Goal: Entertainment & Leisure: Consume media (video, audio)

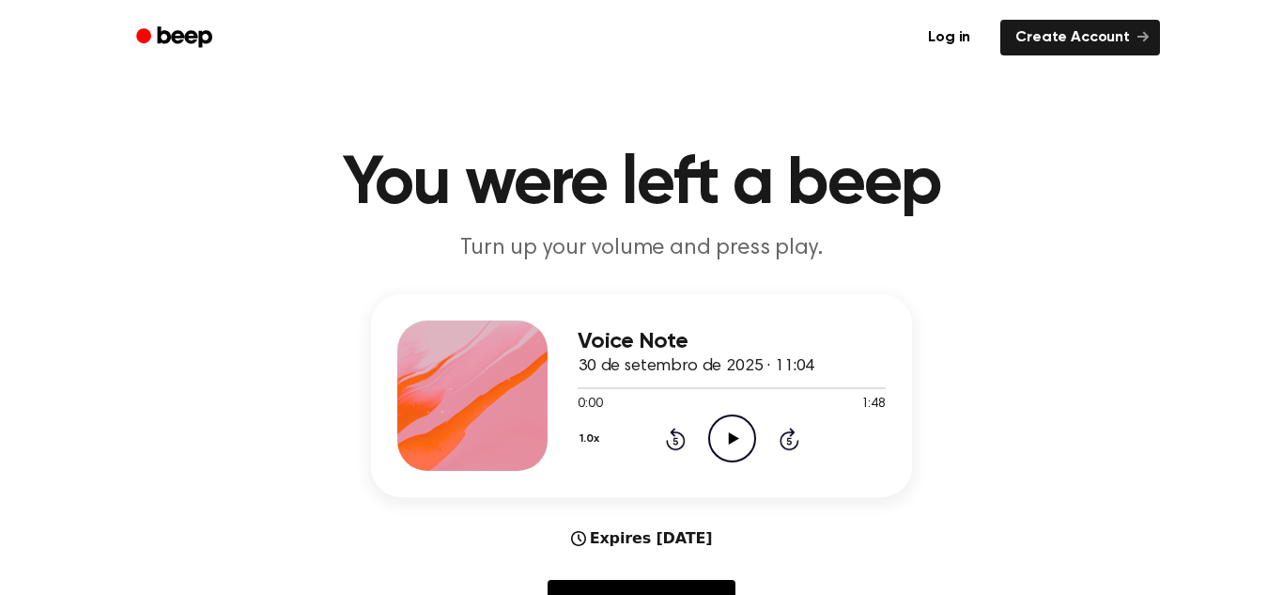
click at [729, 432] on icon "Play Audio" at bounding box center [732, 438] width 48 height 48
click at [730, 431] on icon "Pause Audio" at bounding box center [732, 438] width 48 height 48
click at [730, 431] on icon "Play Audio" at bounding box center [732, 438] width 48 height 48
click at [825, 480] on div "Voice Note 30 de setembro de 2025 · 11:04 1:11 1:48 Your browser does not suppo…" at bounding box center [641, 395] width 541 height 203
click at [740, 433] on icon "Pause Audio" at bounding box center [732, 438] width 48 height 48
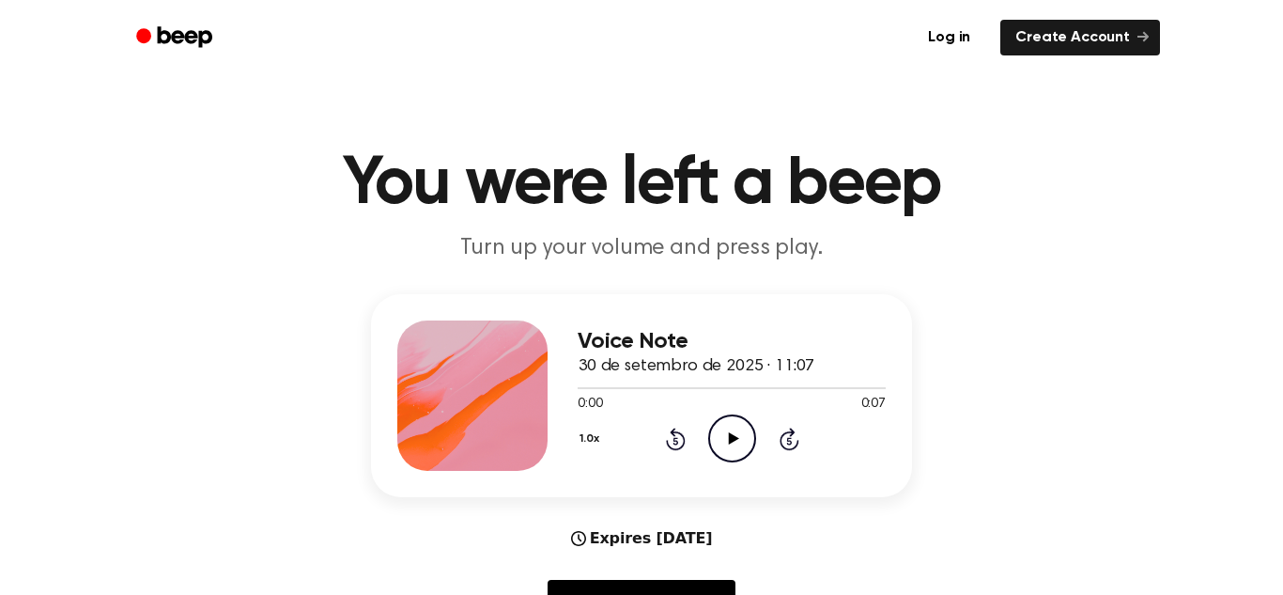
click at [724, 441] on icon "Play Audio" at bounding box center [732, 438] width 48 height 48
click at [724, 441] on icon "Pause Audio" at bounding box center [732, 438] width 48 height 48
click at [717, 438] on icon "Play Audio" at bounding box center [732, 438] width 48 height 48
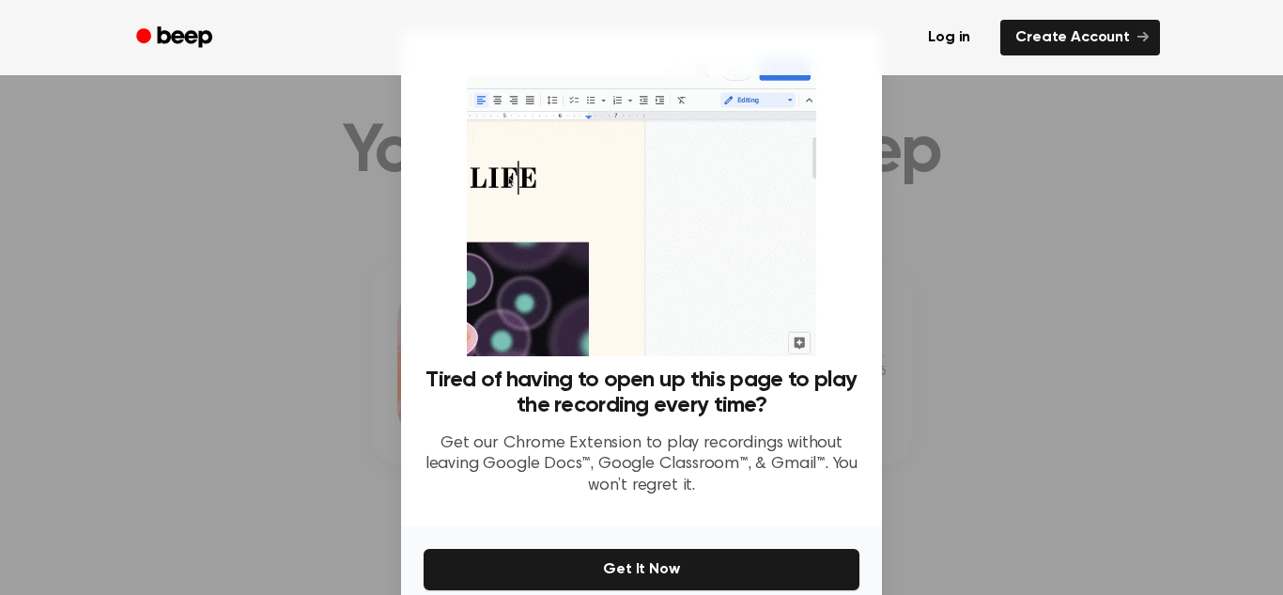
scroll to position [28, 0]
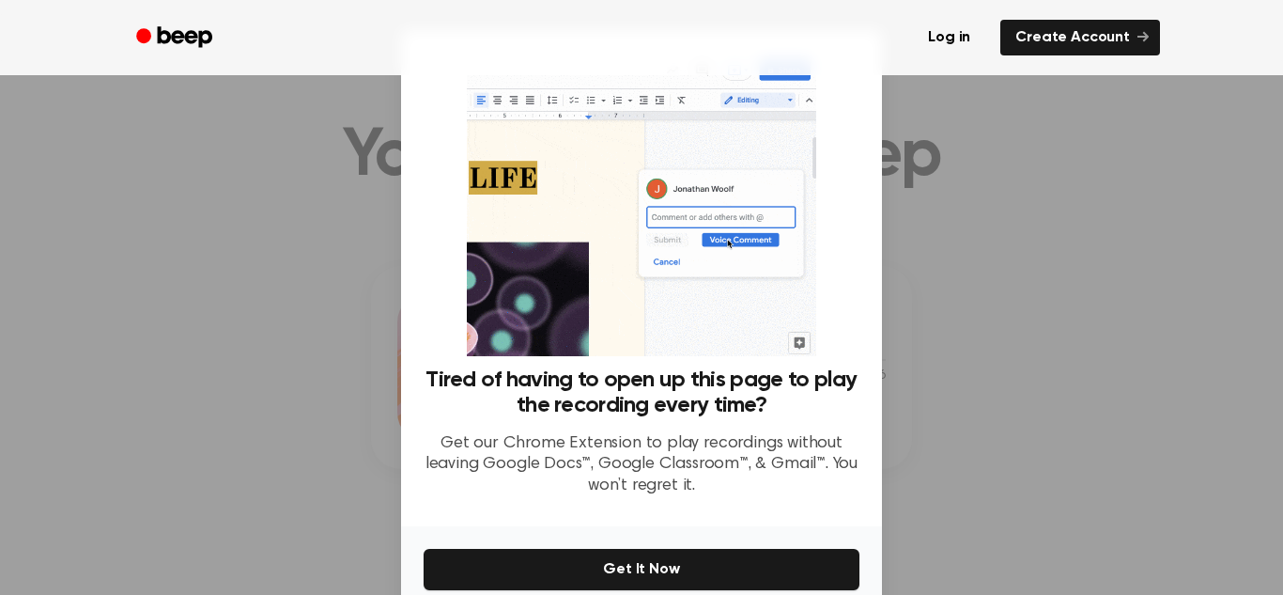
click at [1007, 467] on div at bounding box center [641, 297] width 1283 height 595
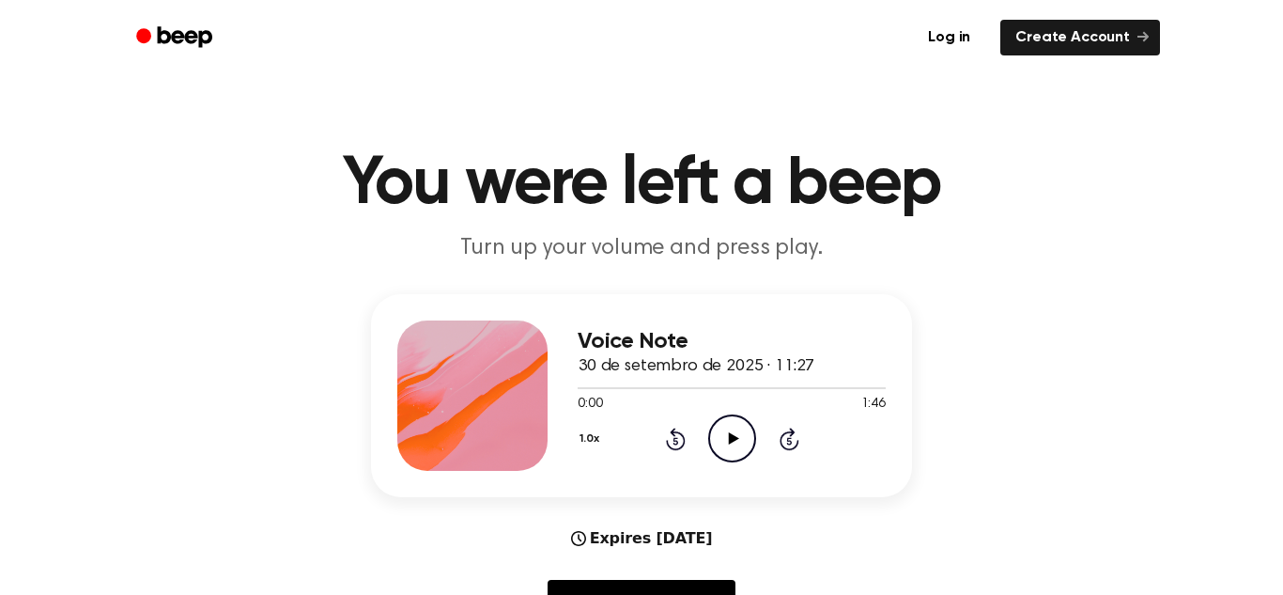
click at [731, 427] on icon "Play Audio" at bounding box center [732, 438] width 48 height 48
click at [731, 427] on icon "Pause Audio" at bounding box center [732, 438] width 48 height 48
